Goal: Task Accomplishment & Management: Use online tool/utility

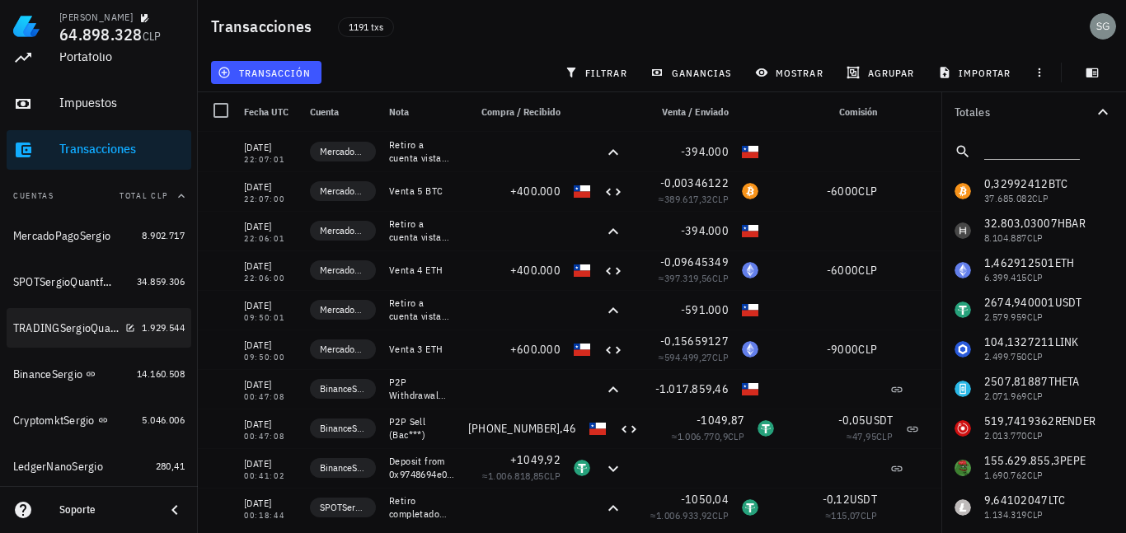
scroll to position [150, 0]
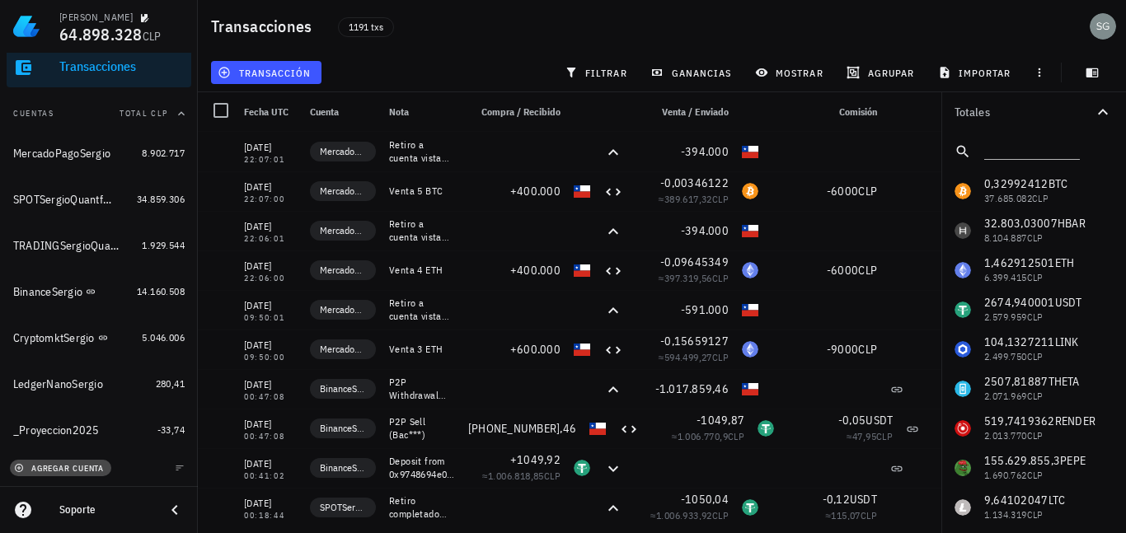
click at [98, 471] on span "agregar cuenta" at bounding box center [60, 468] width 87 height 11
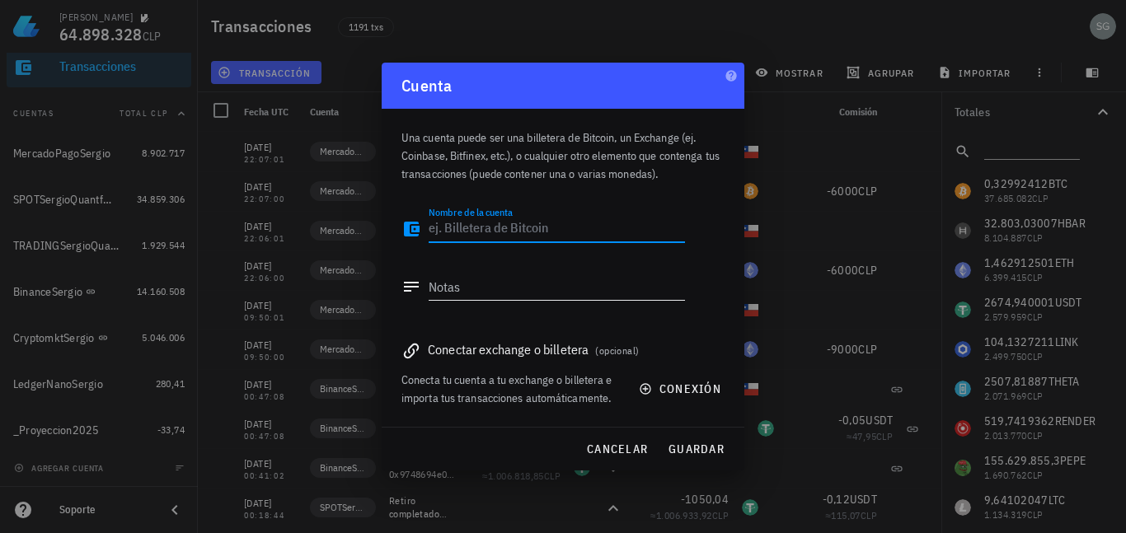
type textarea "c"
type textarea "CruptomktSergioNuevo"
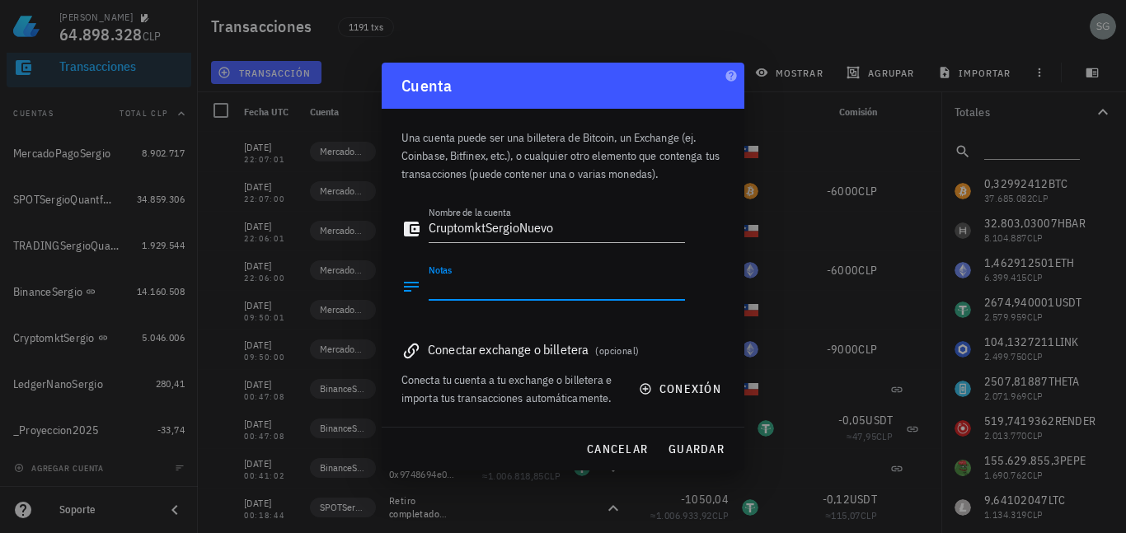
click at [480, 280] on textarea "Notas" at bounding box center [556, 287] width 256 height 26
type textarea "nueva api"
click at [693, 448] on span "guardar" at bounding box center [695, 449] width 57 height 15
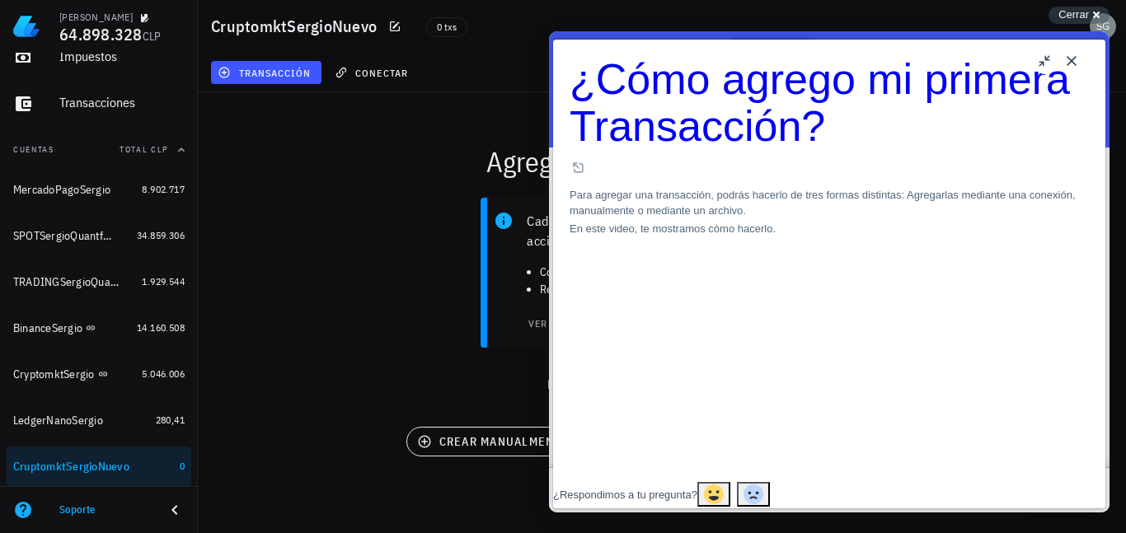
click at [1066, 68] on button "Close" at bounding box center [1071, 61] width 26 height 26
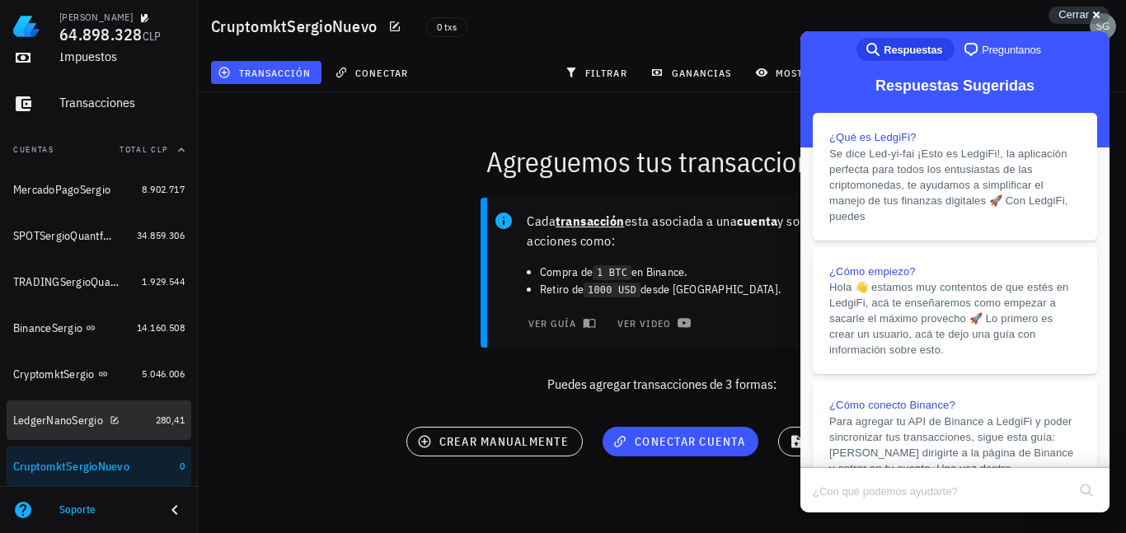
click at [34, 404] on div "LedgerNanoSergio" at bounding box center [81, 420] width 136 height 35
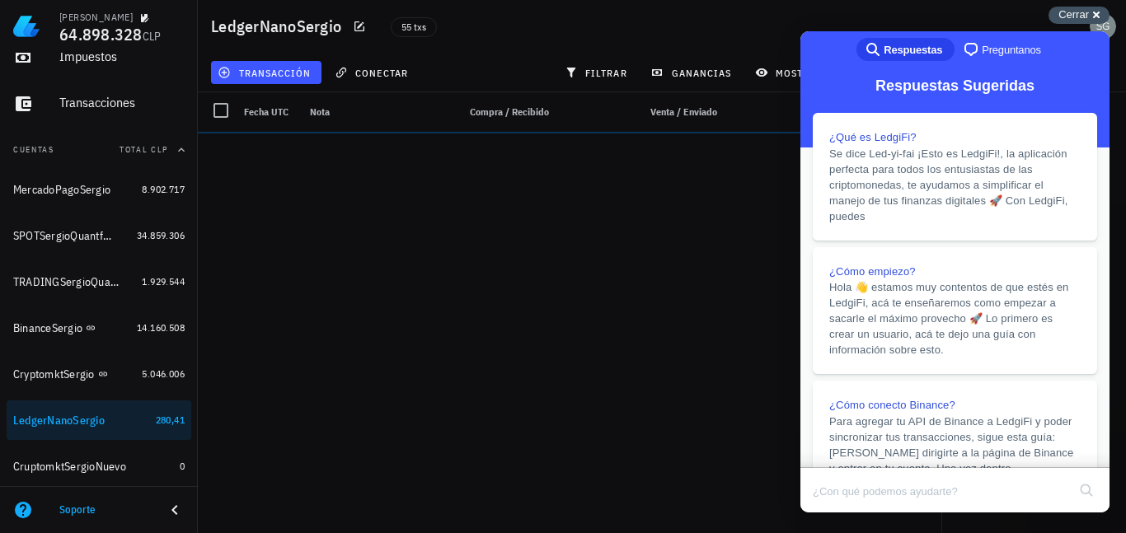
click at [1090, 16] on div "Cerrar cross-small" at bounding box center [1078, 15] width 61 height 17
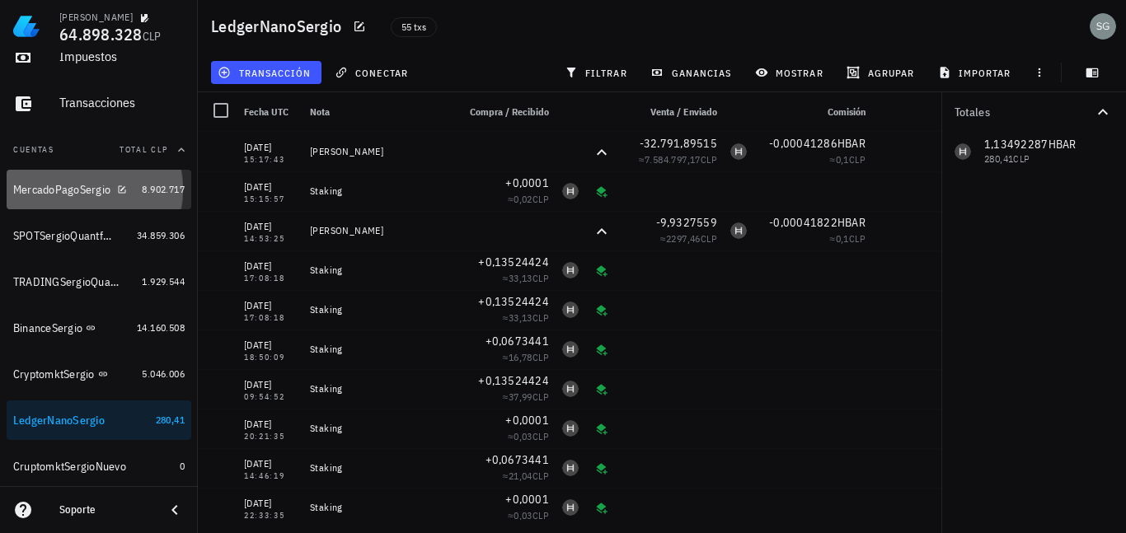
click at [77, 186] on div "MercadoPagoSergio" at bounding box center [61, 190] width 97 height 14
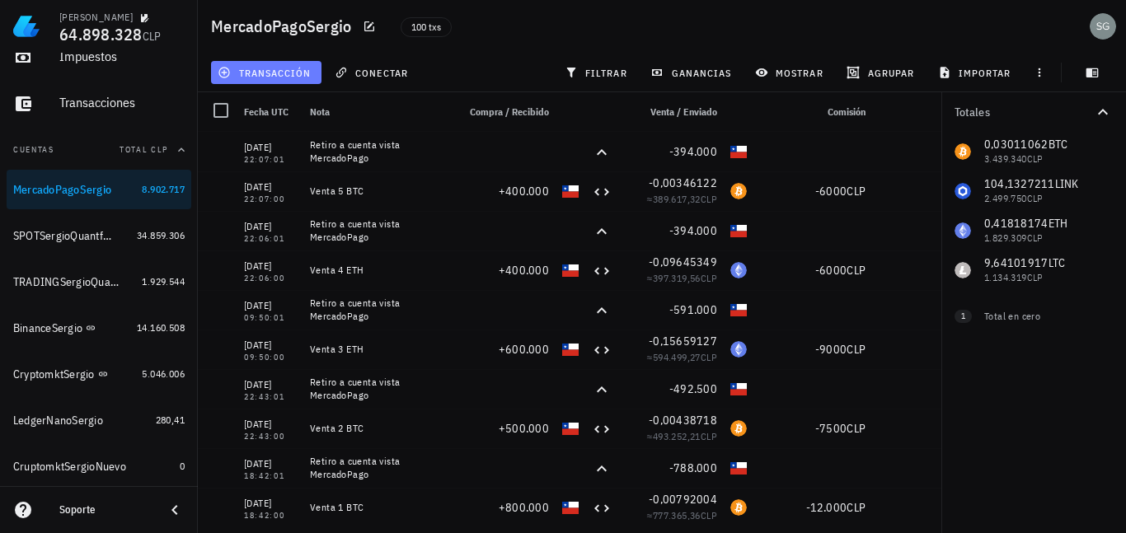
click at [275, 77] on span "transacción" at bounding box center [266, 72] width 90 height 13
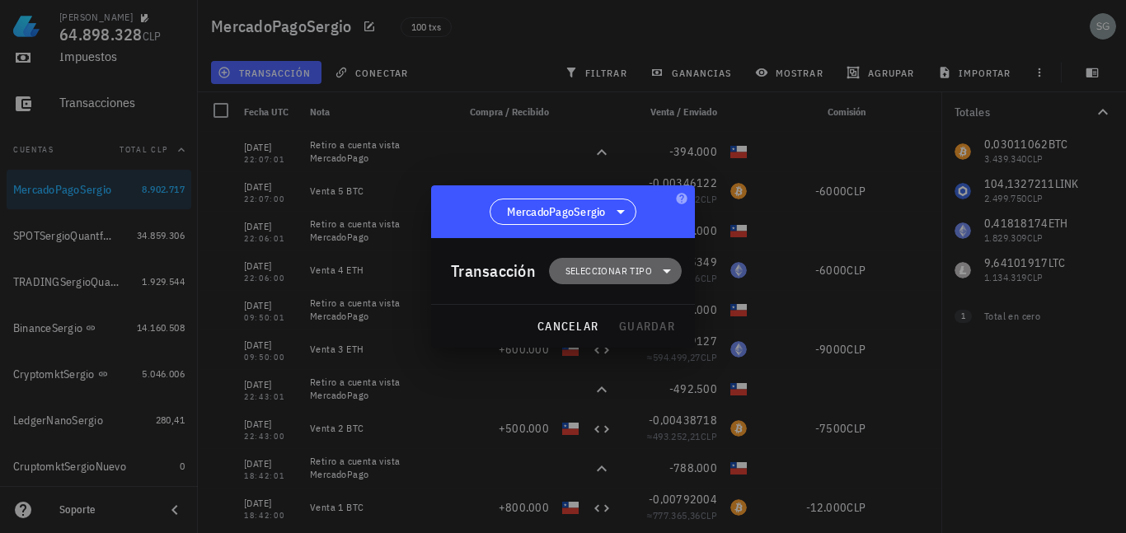
click at [617, 279] on span "Seleccionar tipo" at bounding box center [608, 271] width 87 height 16
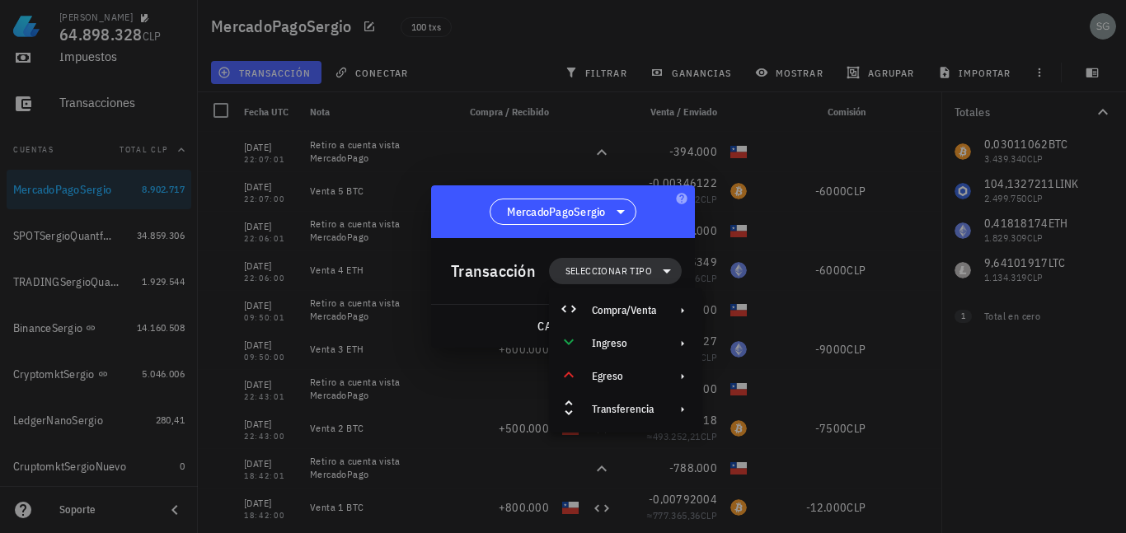
click at [617, 279] on span "Seleccionar tipo" at bounding box center [608, 271] width 87 height 16
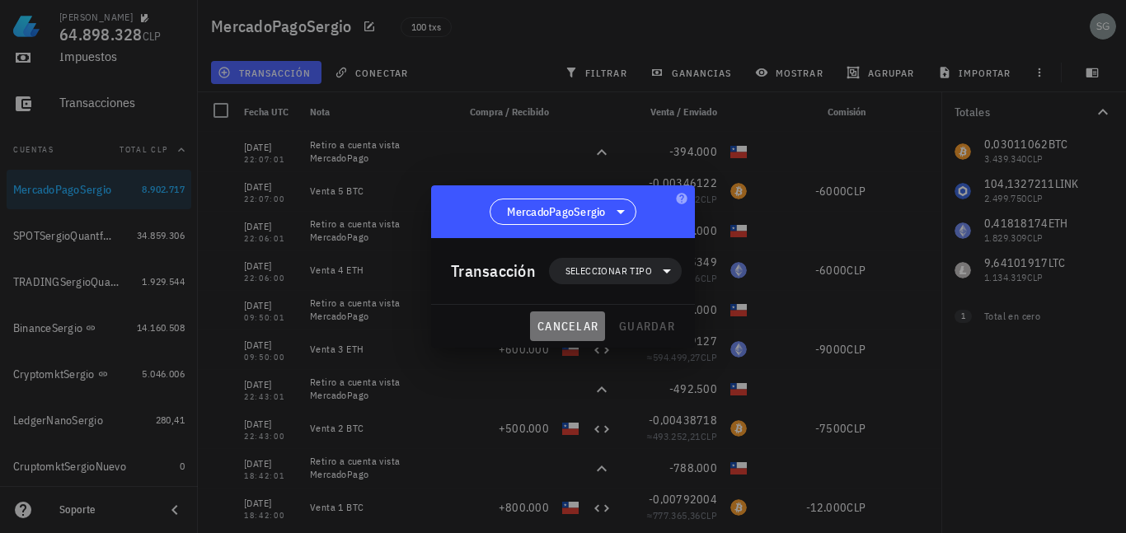
click at [562, 320] on span "cancelar" at bounding box center [567, 326] width 62 height 15
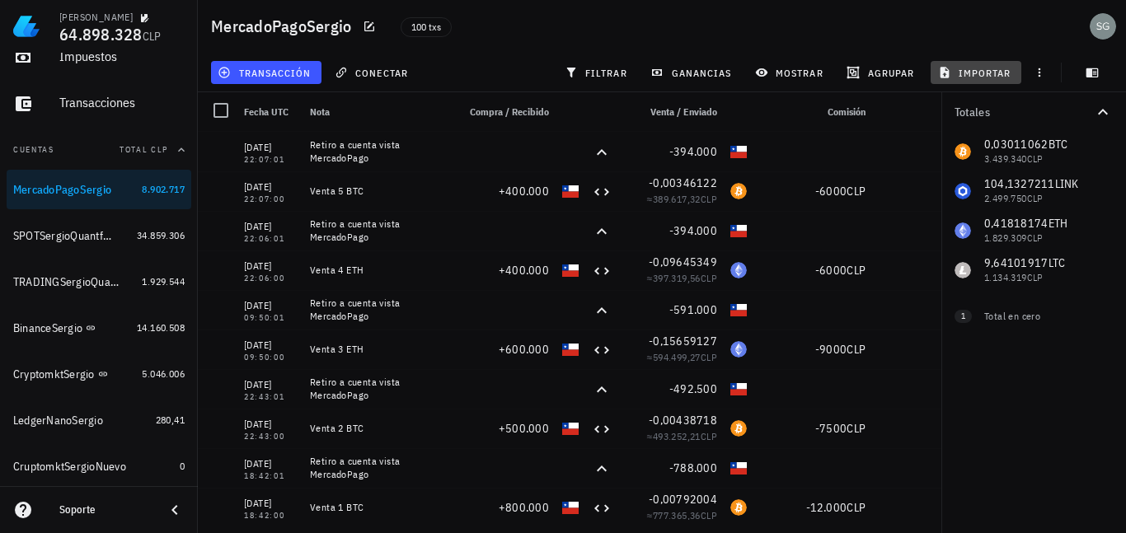
click at [990, 72] on span "importar" at bounding box center [976, 72] width 70 height 13
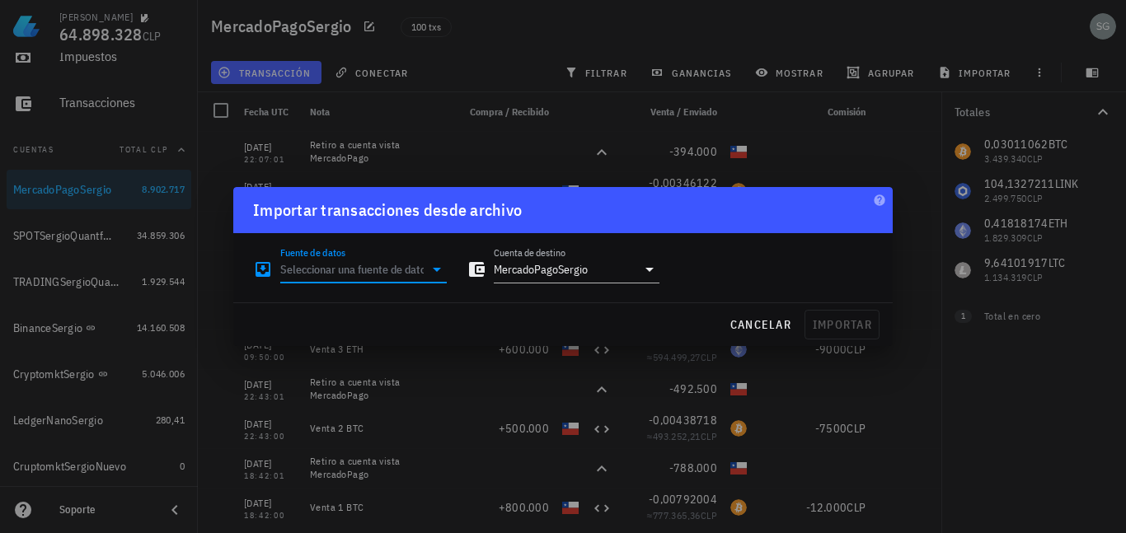
click at [359, 269] on input "Fuente de datos" at bounding box center [351, 269] width 143 height 26
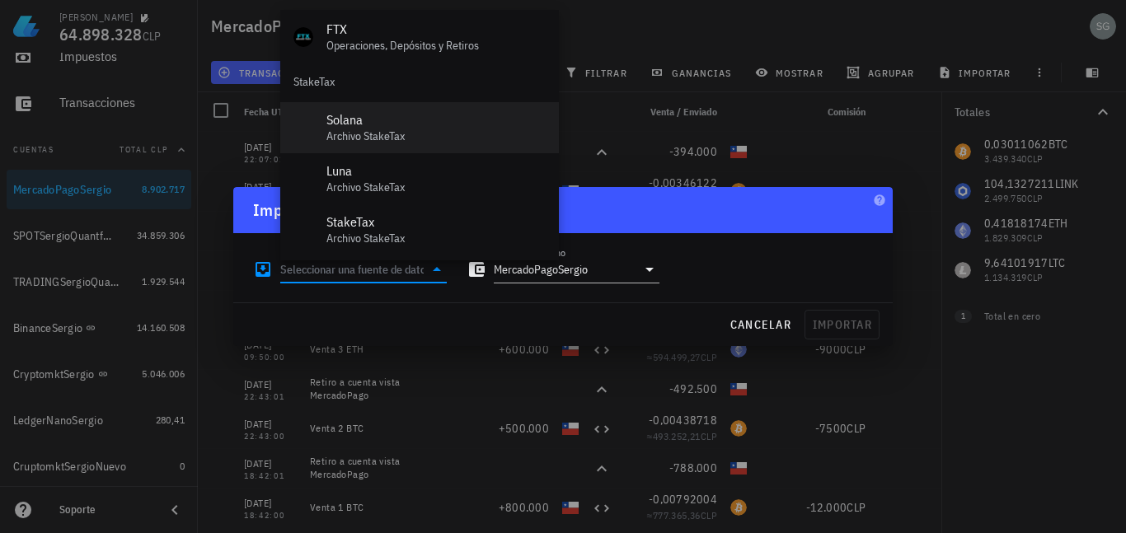
scroll to position [687, 0]
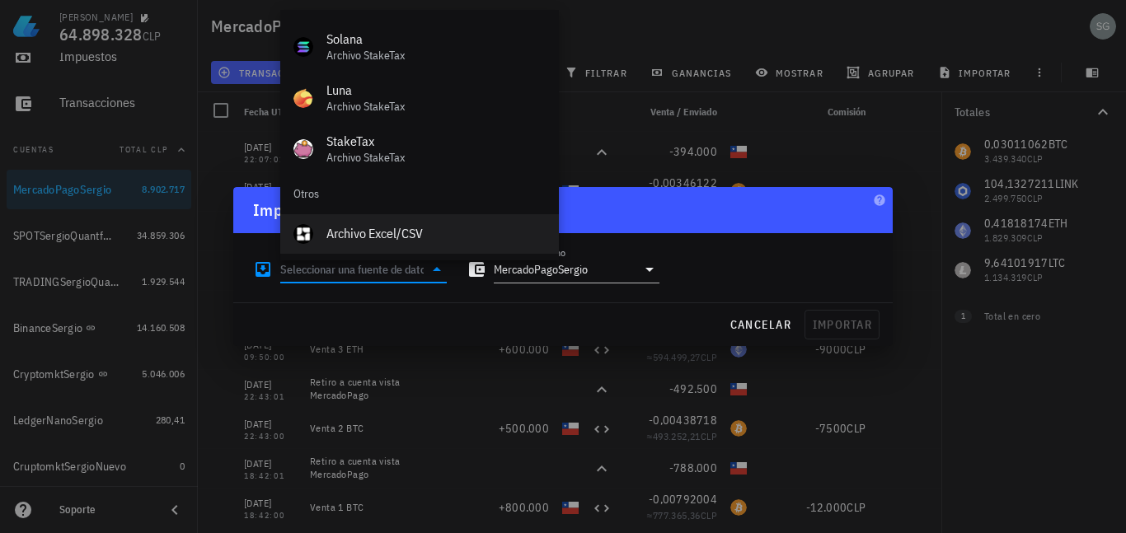
click at [401, 236] on div "Archivo Excel/CSV" at bounding box center [435, 234] width 219 height 16
type input "Archivo Excel/CSV"
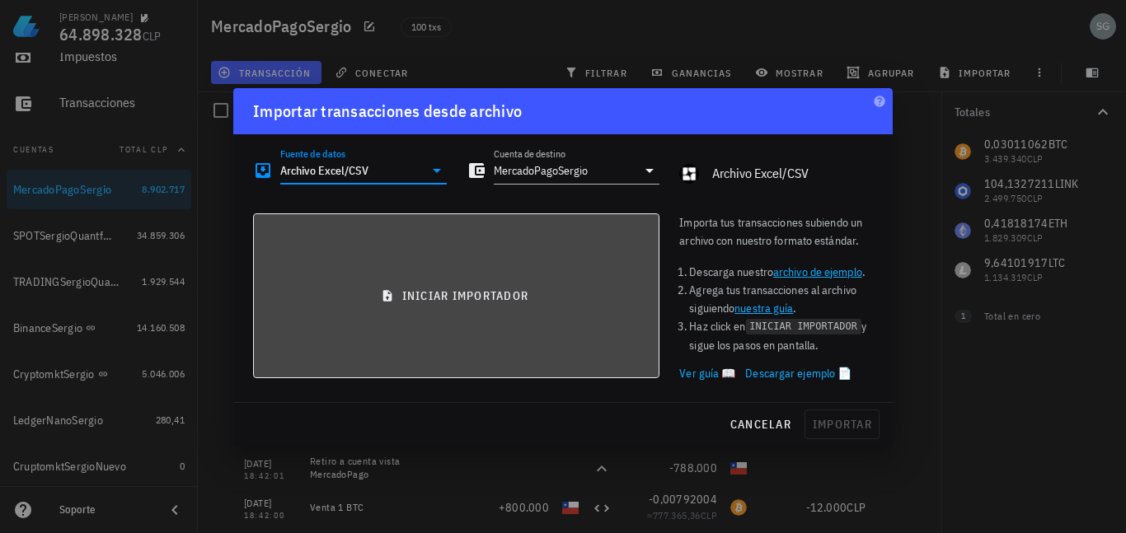
click at [428, 284] on button "iniciar importador" at bounding box center [456, 295] width 406 height 165
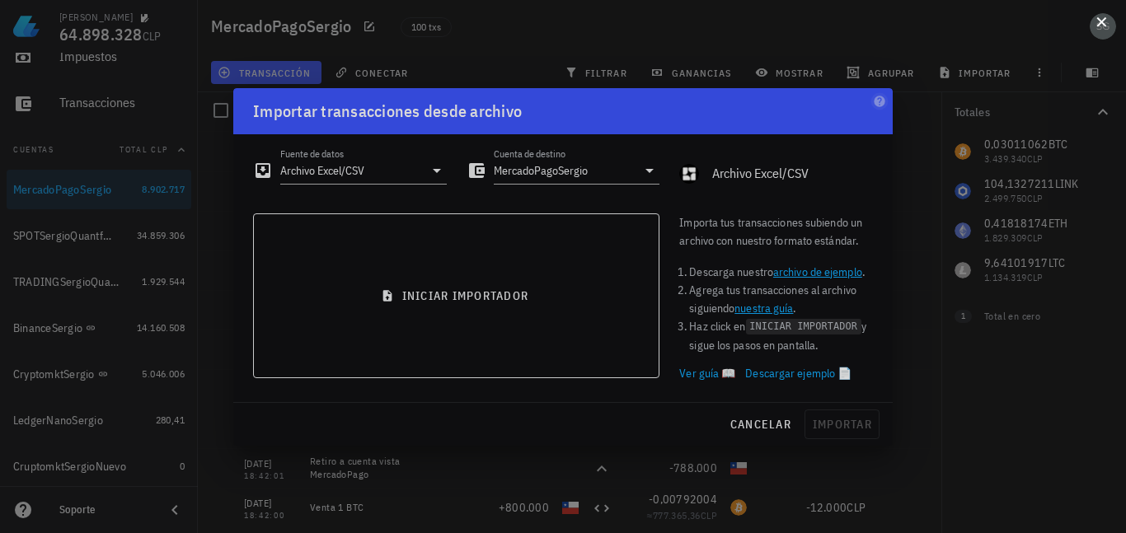
click at [1099, 22] on button at bounding box center [1101, 20] width 16 height 16
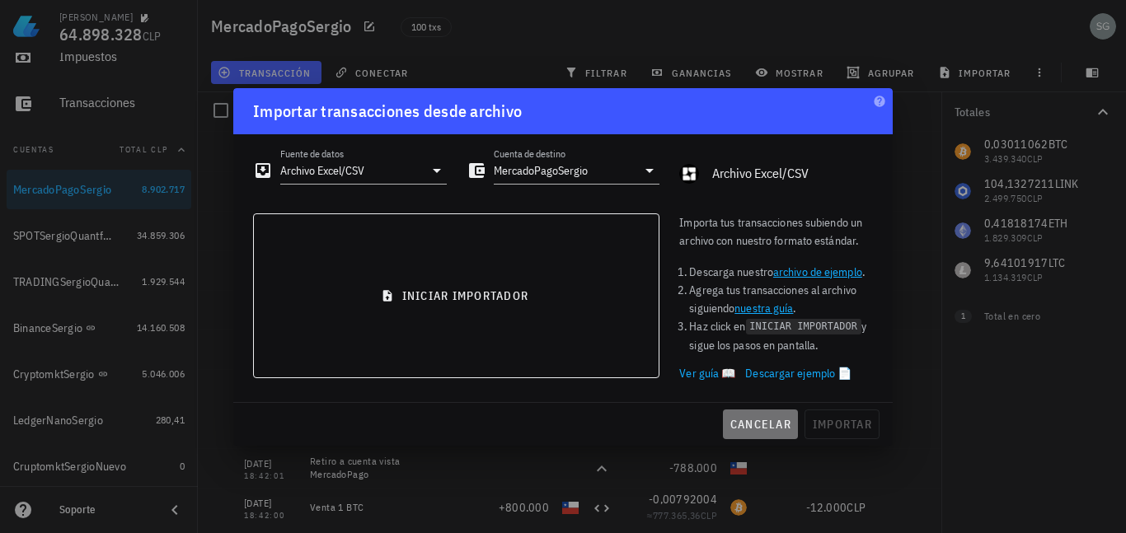
click at [747, 423] on span "cancelar" at bounding box center [760, 424] width 62 height 15
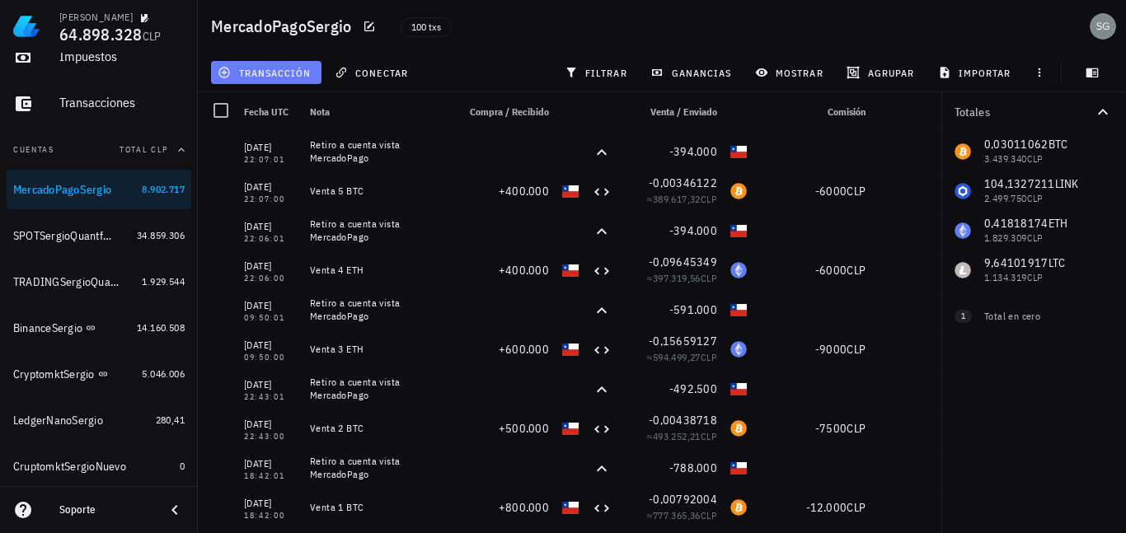
click at [256, 77] on span "transacción" at bounding box center [266, 72] width 90 height 13
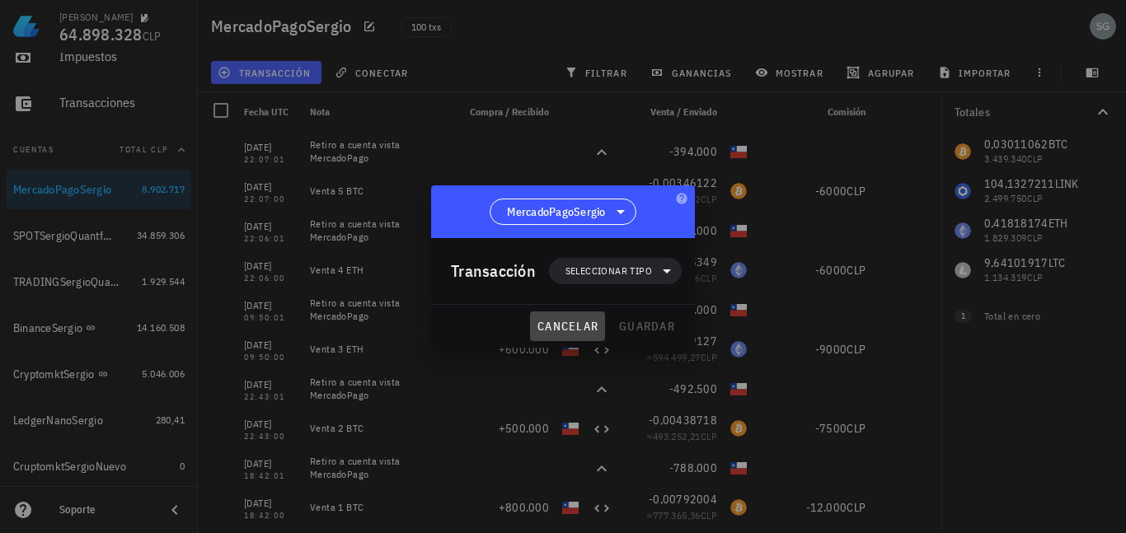
click at [564, 320] on span "cancelar" at bounding box center [567, 326] width 62 height 15
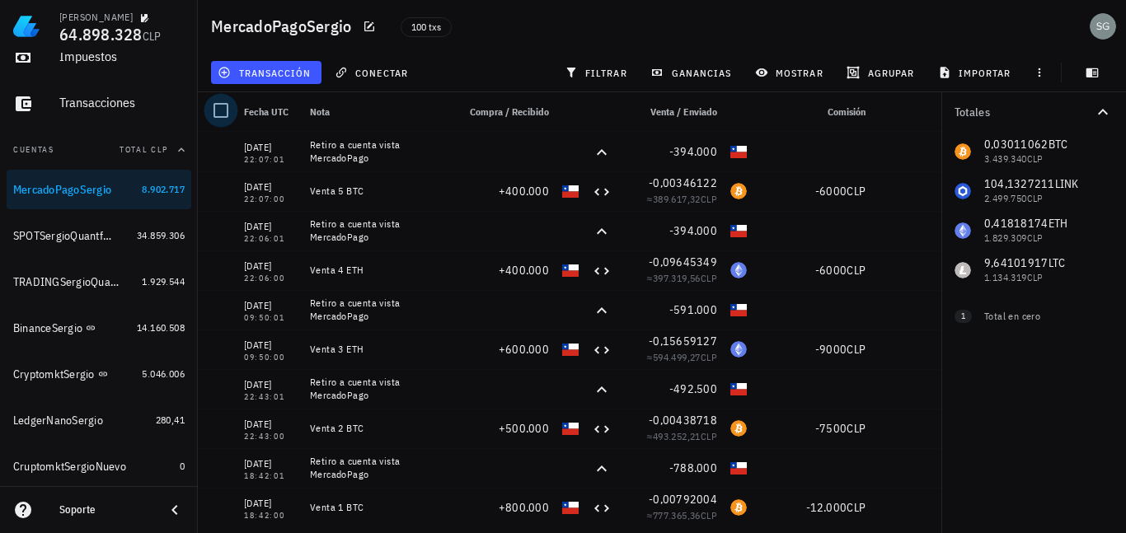
click at [216, 110] on div at bounding box center [221, 110] width 28 height 28
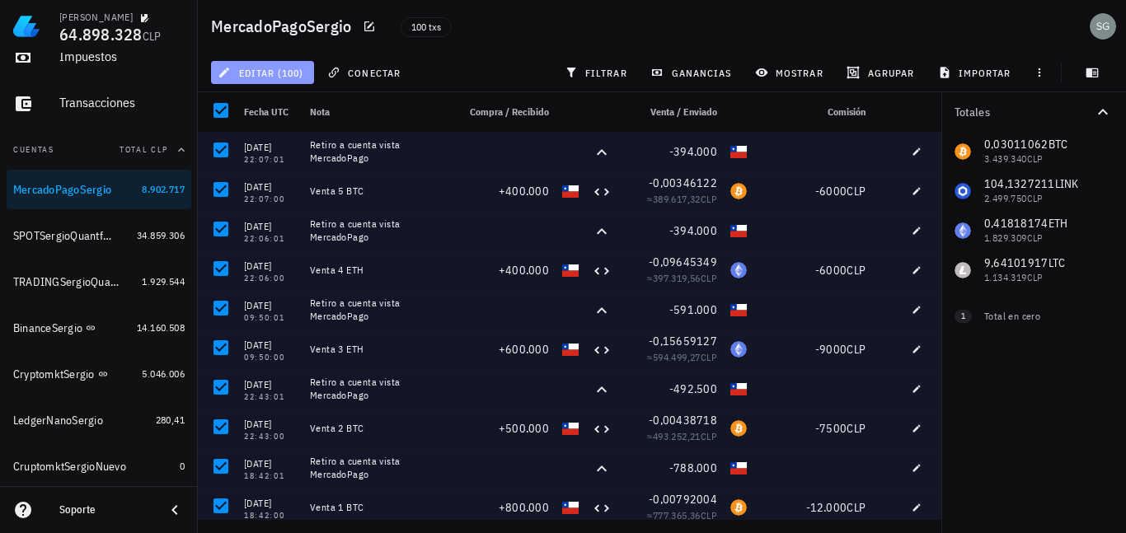
click at [275, 77] on span "editar (100)" at bounding box center [262, 72] width 82 height 13
click at [274, 111] on div "Eliminar" at bounding box center [276, 110] width 51 height 13
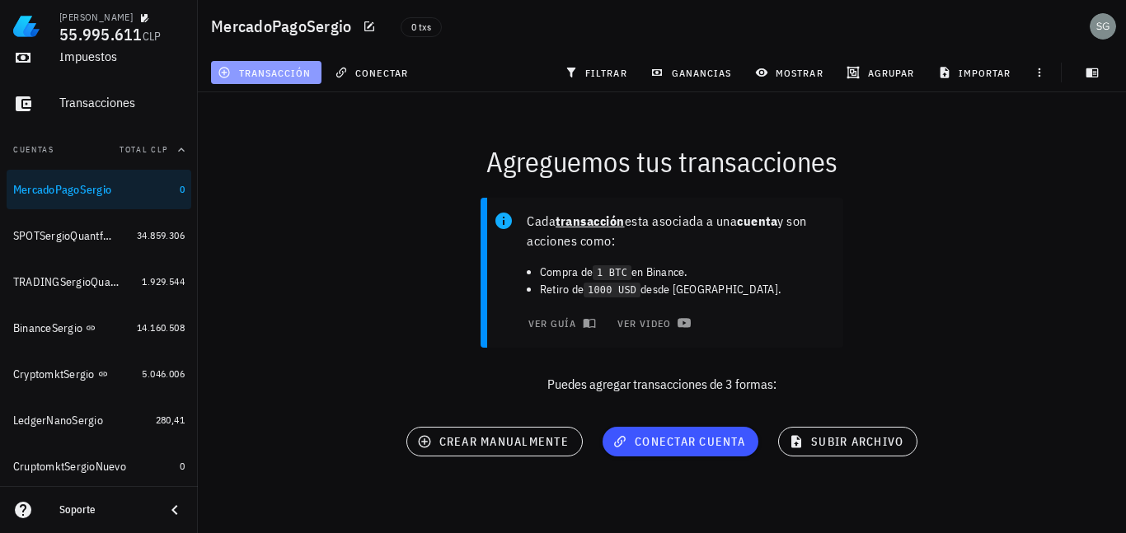
click at [281, 77] on span "transacción" at bounding box center [266, 72] width 90 height 13
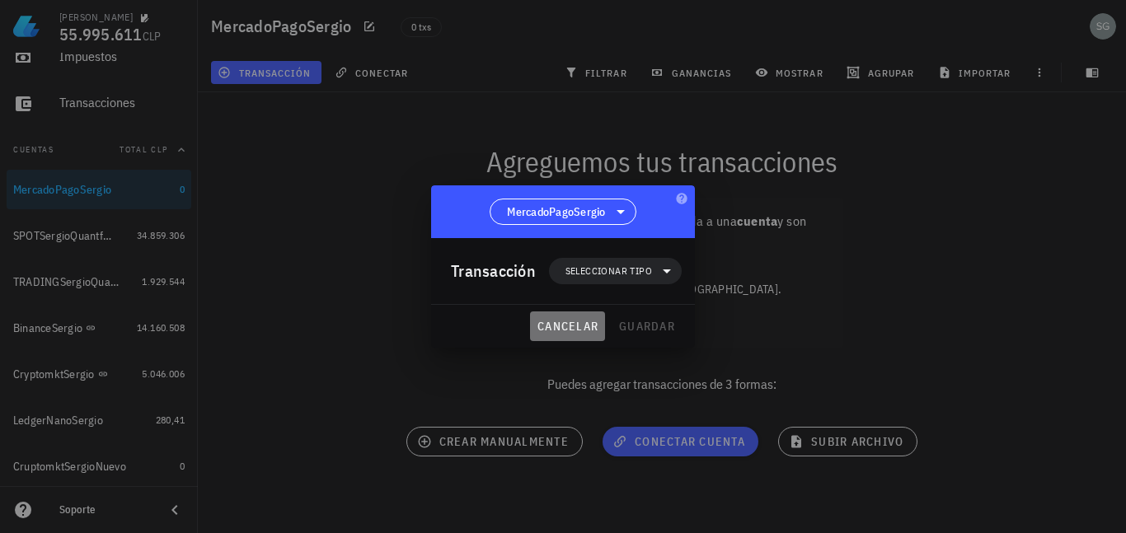
click at [564, 320] on span "cancelar" at bounding box center [567, 326] width 62 height 15
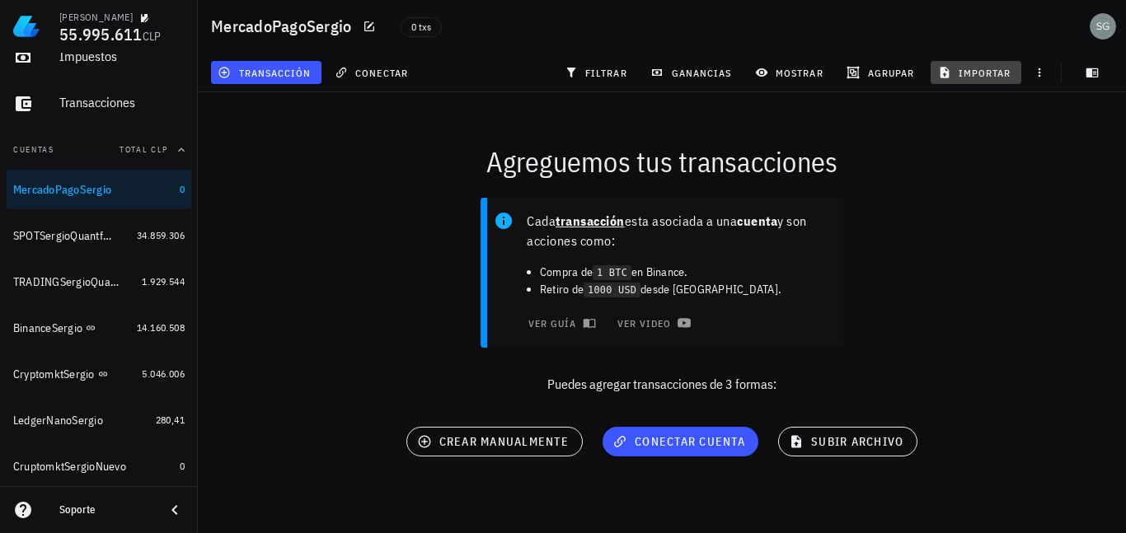
click at [981, 77] on span "importar" at bounding box center [976, 72] width 70 height 13
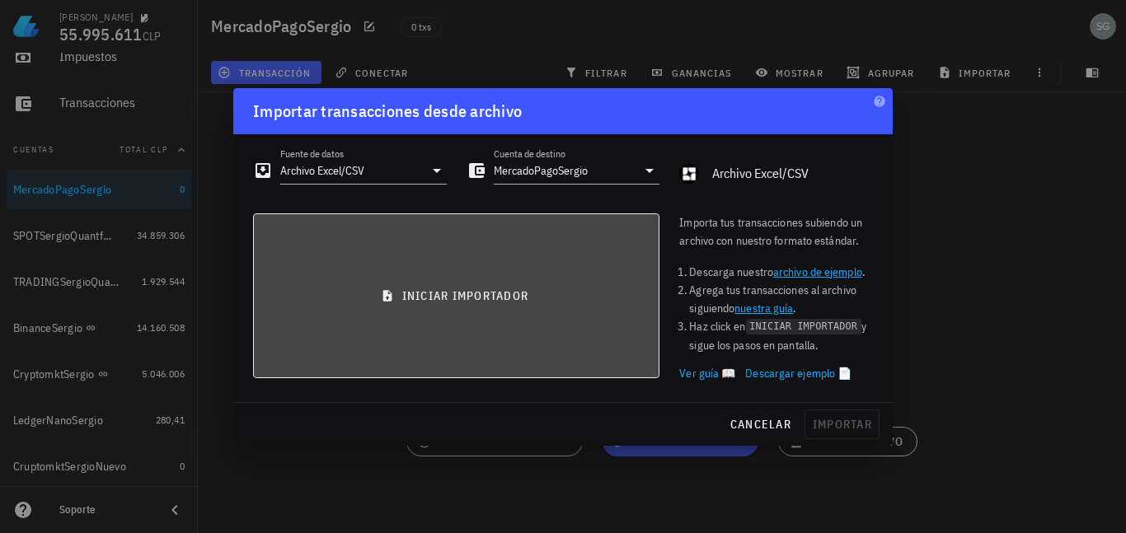
click at [460, 299] on span "iniciar importador" at bounding box center [456, 295] width 378 height 15
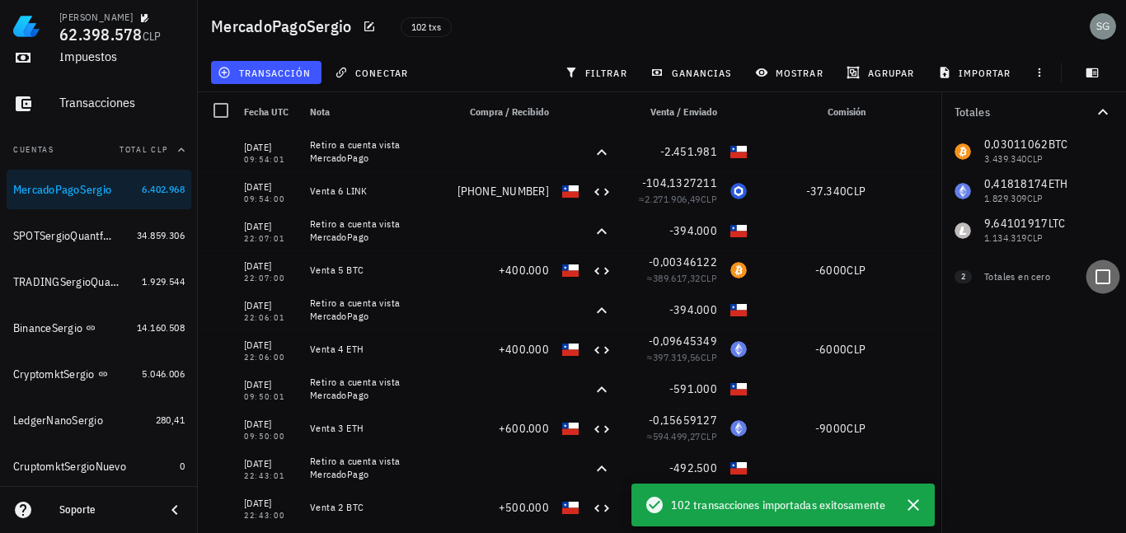
click at [1100, 273] on div at bounding box center [1103, 277] width 28 height 28
checkbox input "true"
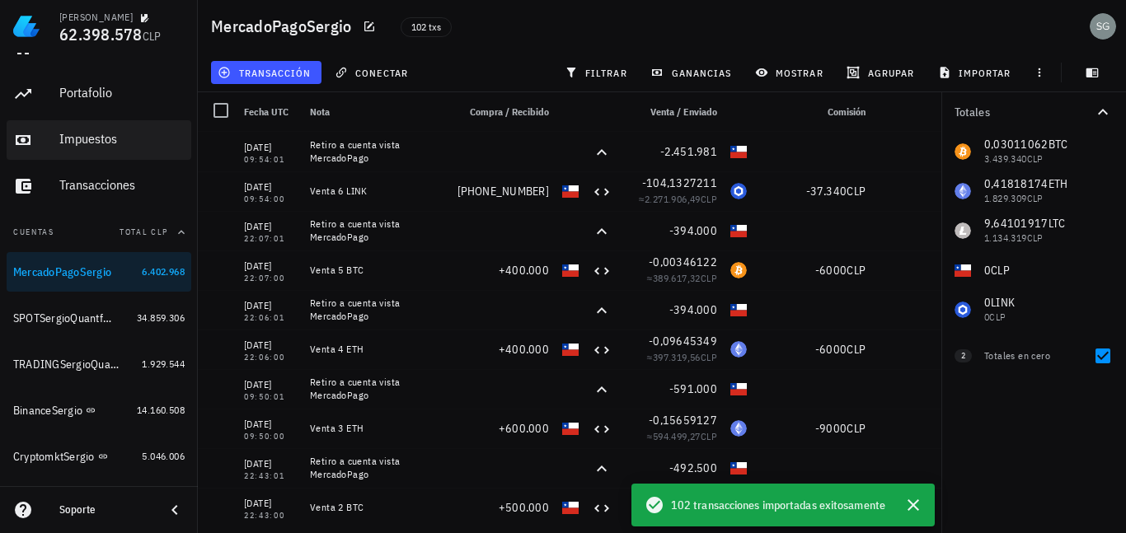
scroll to position [0, 0]
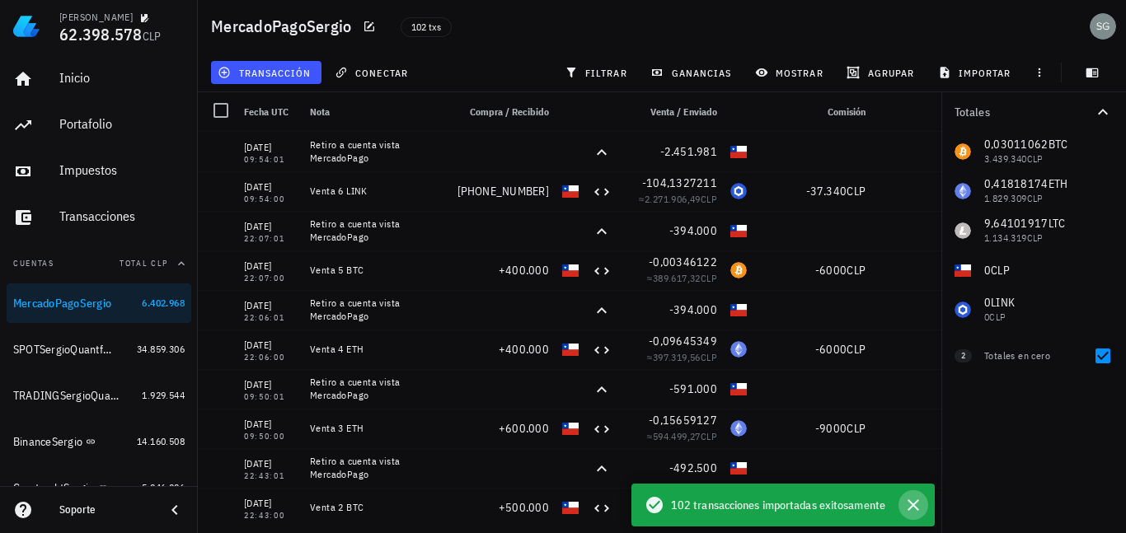
click at [913, 511] on icon "button" at bounding box center [913, 505] width 20 height 20
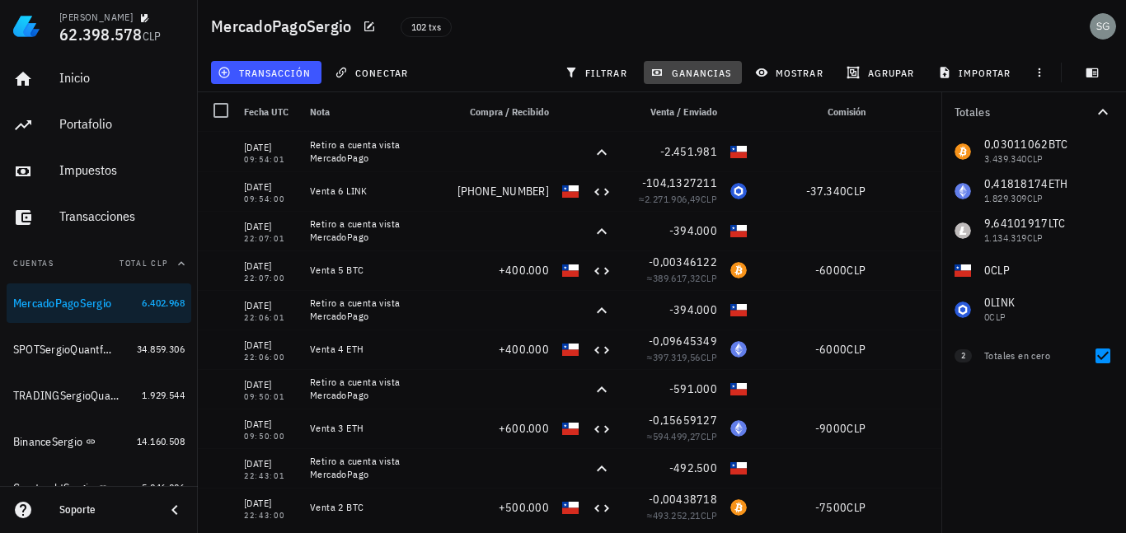
click at [707, 66] on span "ganancias" at bounding box center [691, 72] width 77 height 13
